Goal: Transaction & Acquisition: Purchase product/service

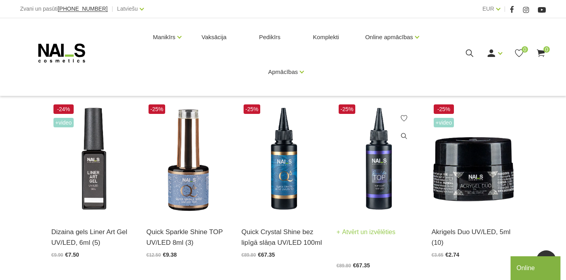
scroll to position [198, 0]
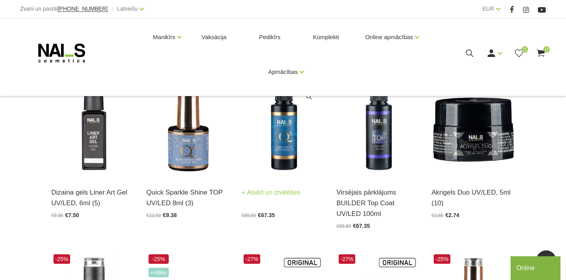
drag, startPoint x: 379, startPoint y: 152, endPoint x: 263, endPoint y: 170, distance: 116.9
click at [378, 152] on img at bounding box center [377, 120] width 83 height 114
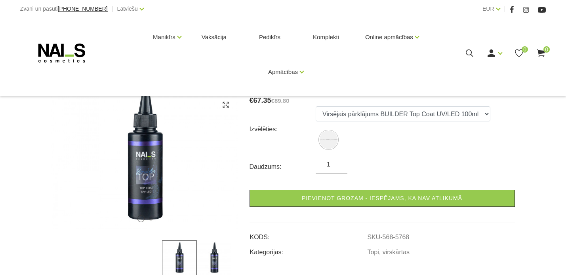
scroll to position [40, 0]
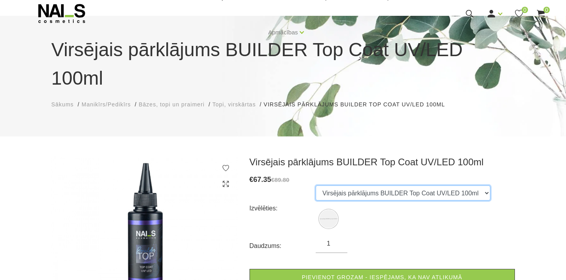
click at [365, 186] on select "Virsējais pārklājums BUILDER Top Coat UV/LED 100ml" at bounding box center [402, 193] width 175 height 15
drag, startPoint x: 368, startPoint y: 200, endPoint x: 330, endPoint y: 190, distance: 39.3
click at [354, 194] on ul "Virsējais pārklājums BUILDER Top Coat UV/LED 100ml" at bounding box center [402, 209] width 175 height 46
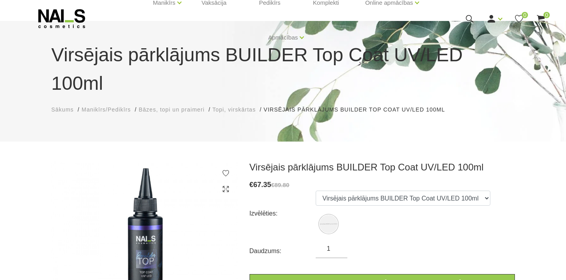
scroll to position [0, 0]
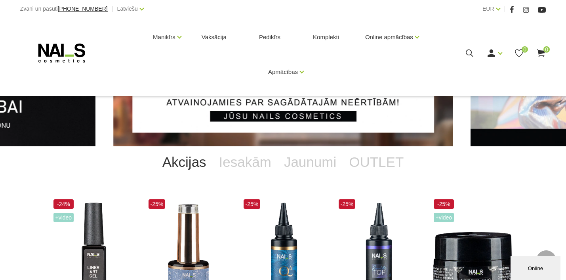
scroll to position [36, 0]
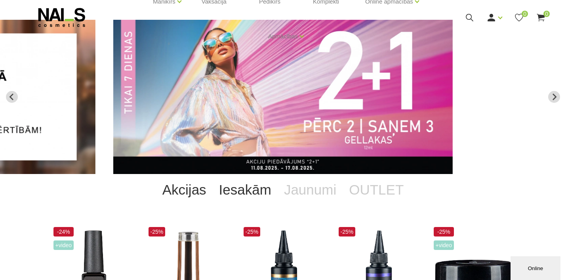
click at [250, 195] on link "Iesakām" at bounding box center [245, 190] width 65 height 32
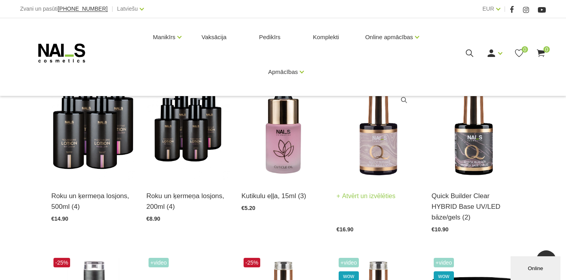
scroll to position [194, 0]
click at [387, 143] on img at bounding box center [377, 124] width 83 height 114
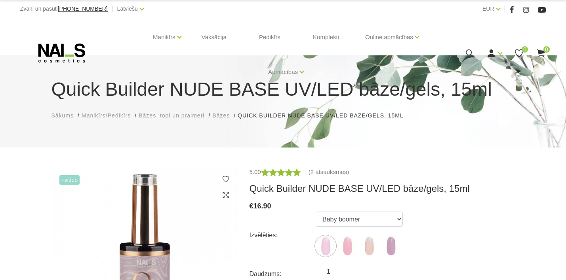
click at [277, 175] on icon at bounding box center [281, 173] width 8 height 8
click at [323, 175] on link "(2 atsauksmes)" at bounding box center [328, 171] width 41 height 9
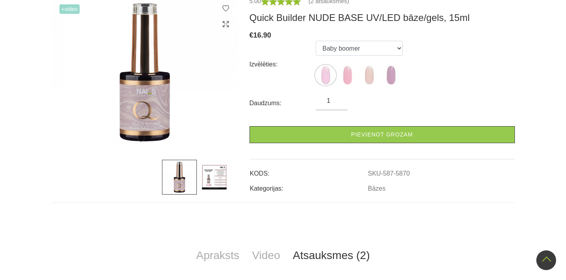
scroll to position [88, 0]
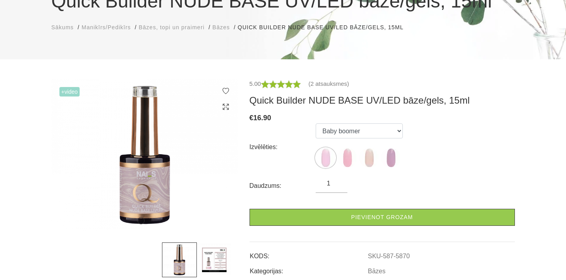
click at [212, 262] on img at bounding box center [214, 260] width 35 height 35
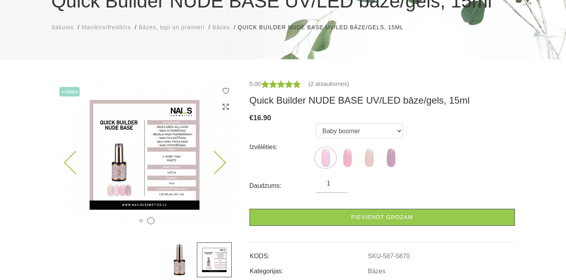
click at [153, 175] on img at bounding box center [144, 155] width 186 height 152
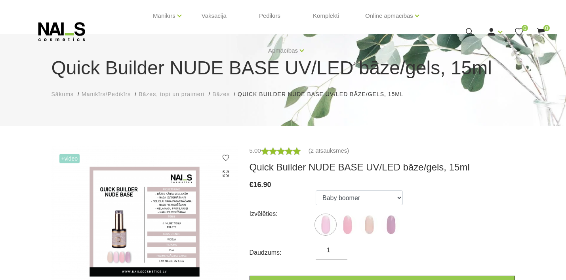
scroll to position [0, 0]
